Goal: Entertainment & Leisure: Consume media (video, audio)

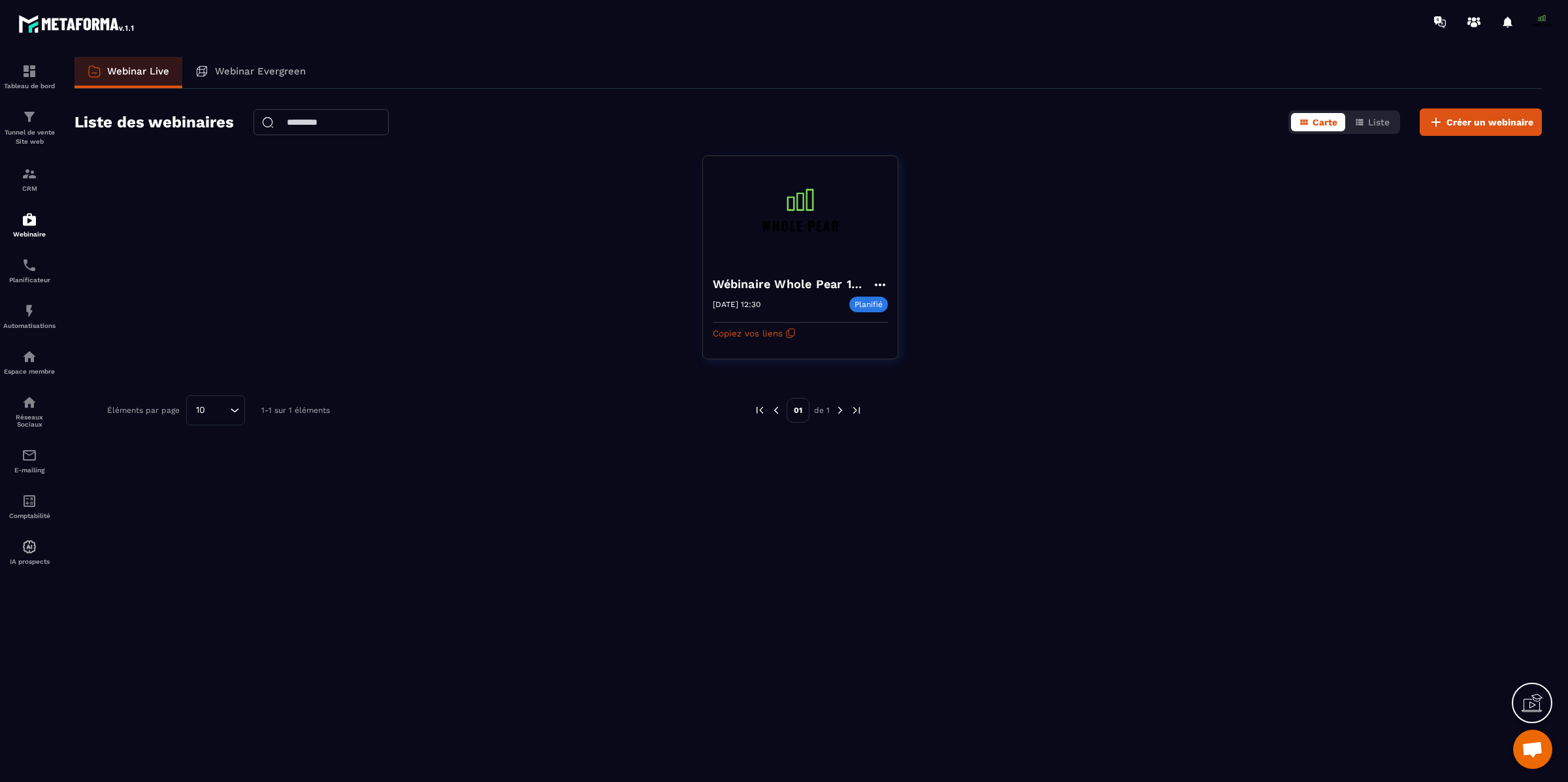
scroll to position [11144, 0]
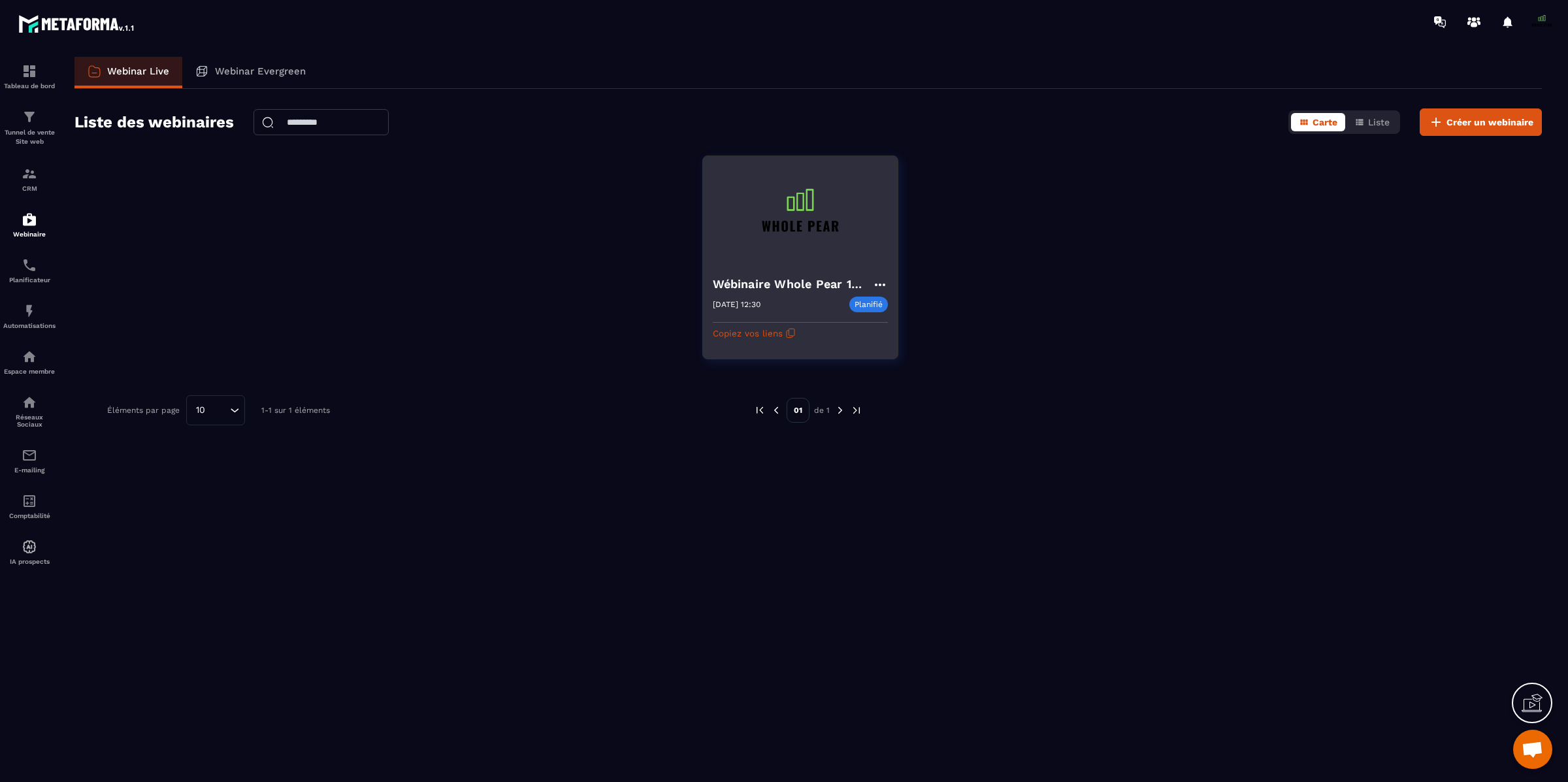
click at [879, 280] on icon at bounding box center [880, 285] width 15 height 15
click at [838, 380] on button "Rediffusion" at bounding box center [840, 382] width 85 height 24
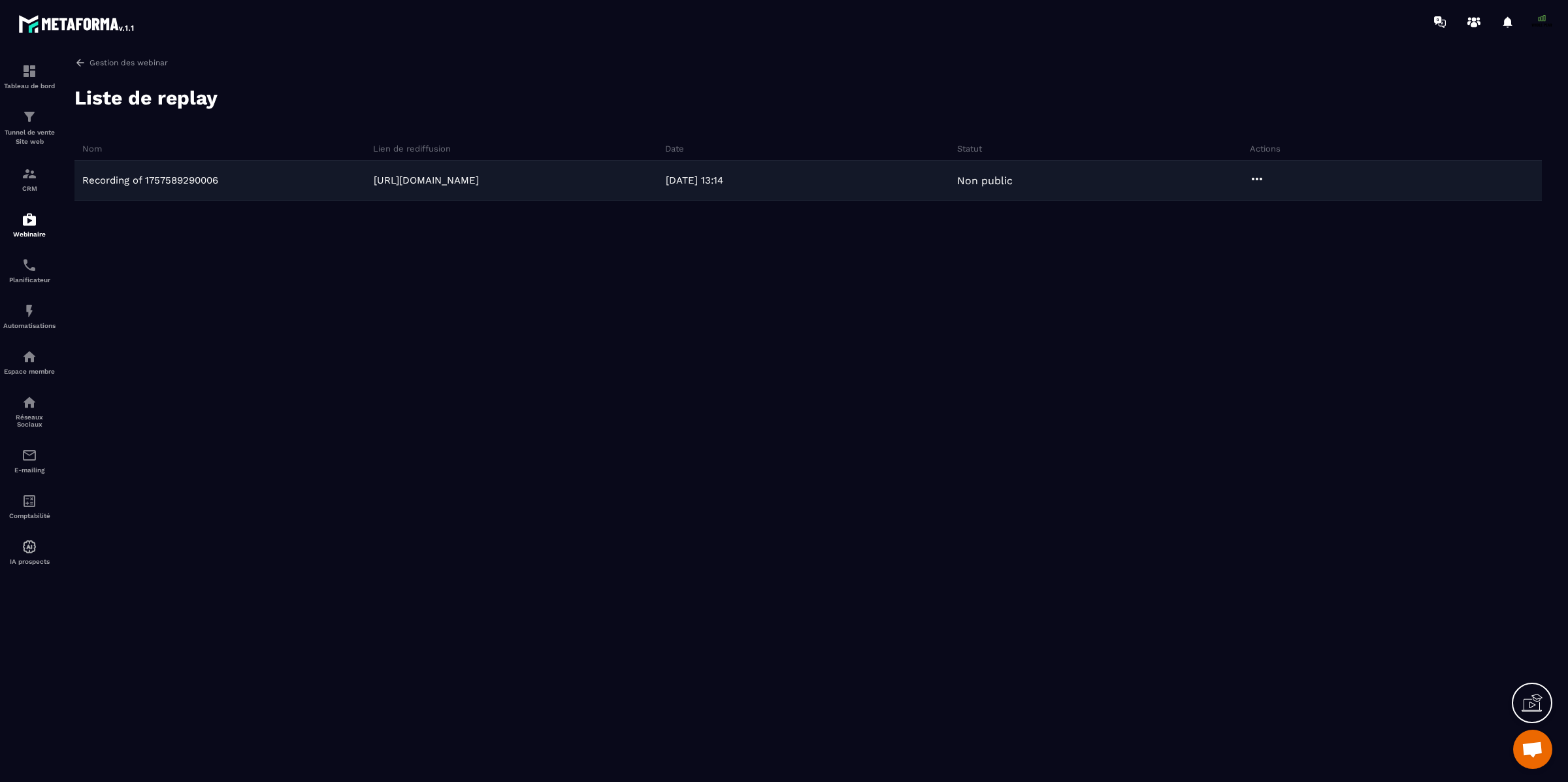
click at [264, 178] on div "Recording of 1757589290006" at bounding box center [223, 180] width 296 height 12
click at [421, 185] on link "[URL][DOMAIN_NAME]" at bounding box center [426, 180] width 105 height 12
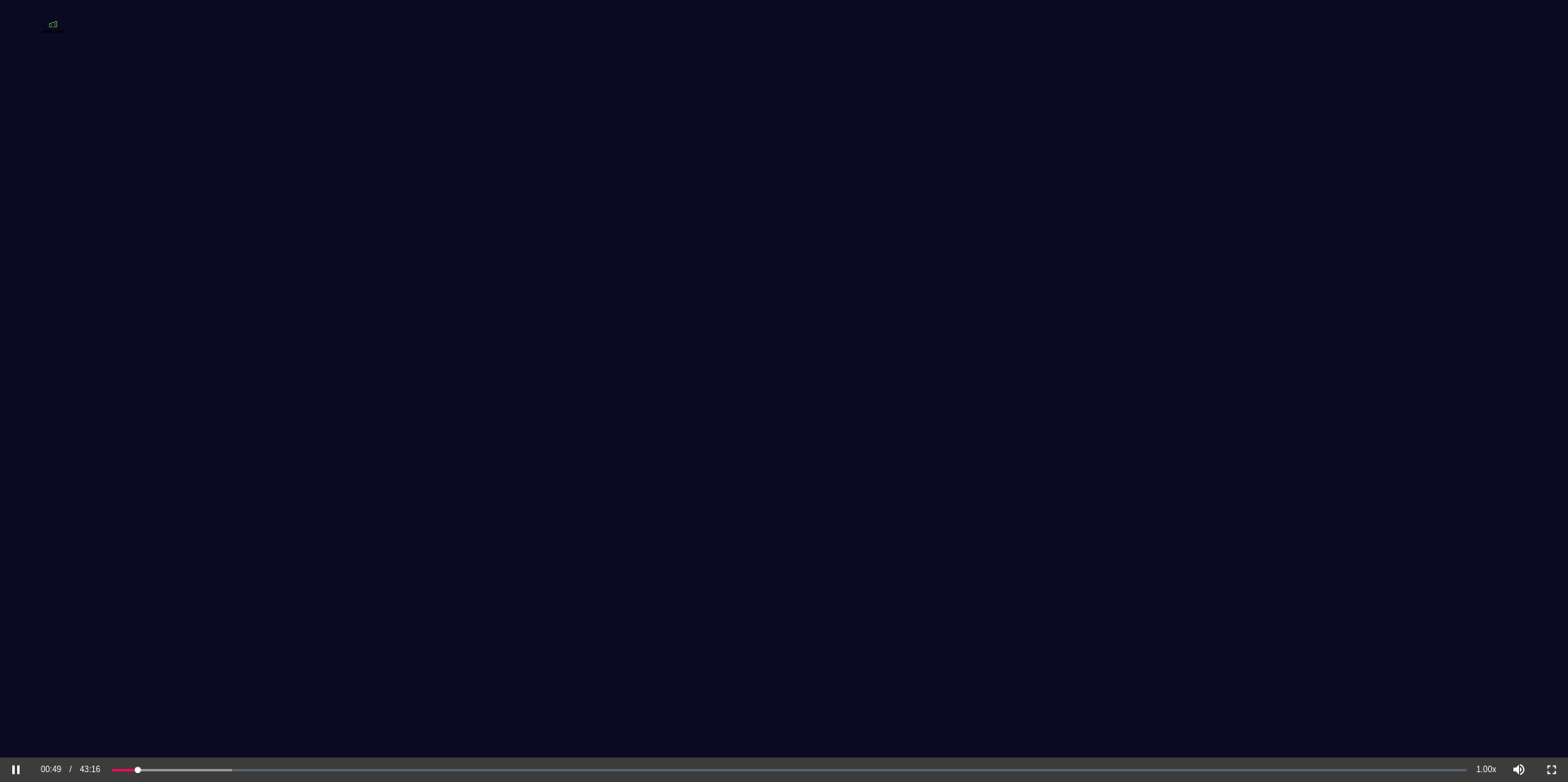
click at [916, 378] on video at bounding box center [784, 405] width 1568 height 697
